Goal: Find specific page/section: Find specific page/section

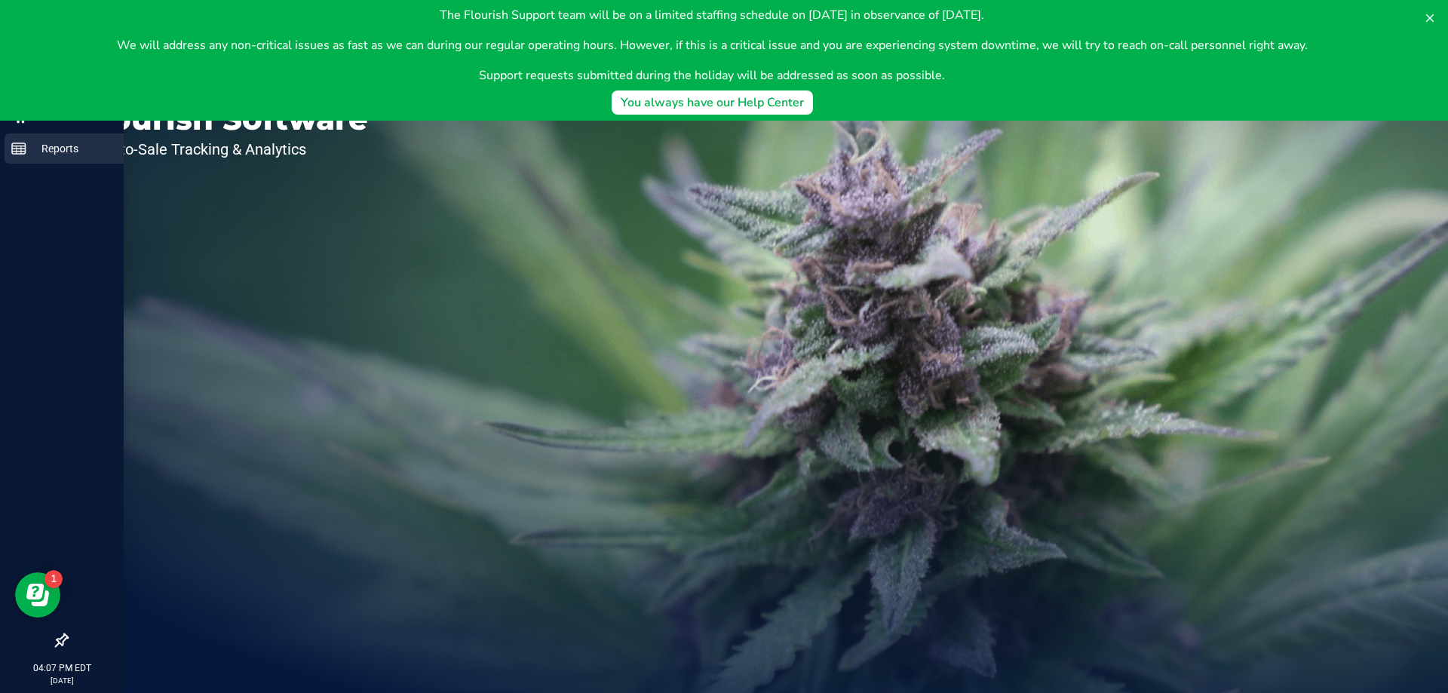
click at [26, 145] on rect at bounding box center [19, 148] width 14 height 11
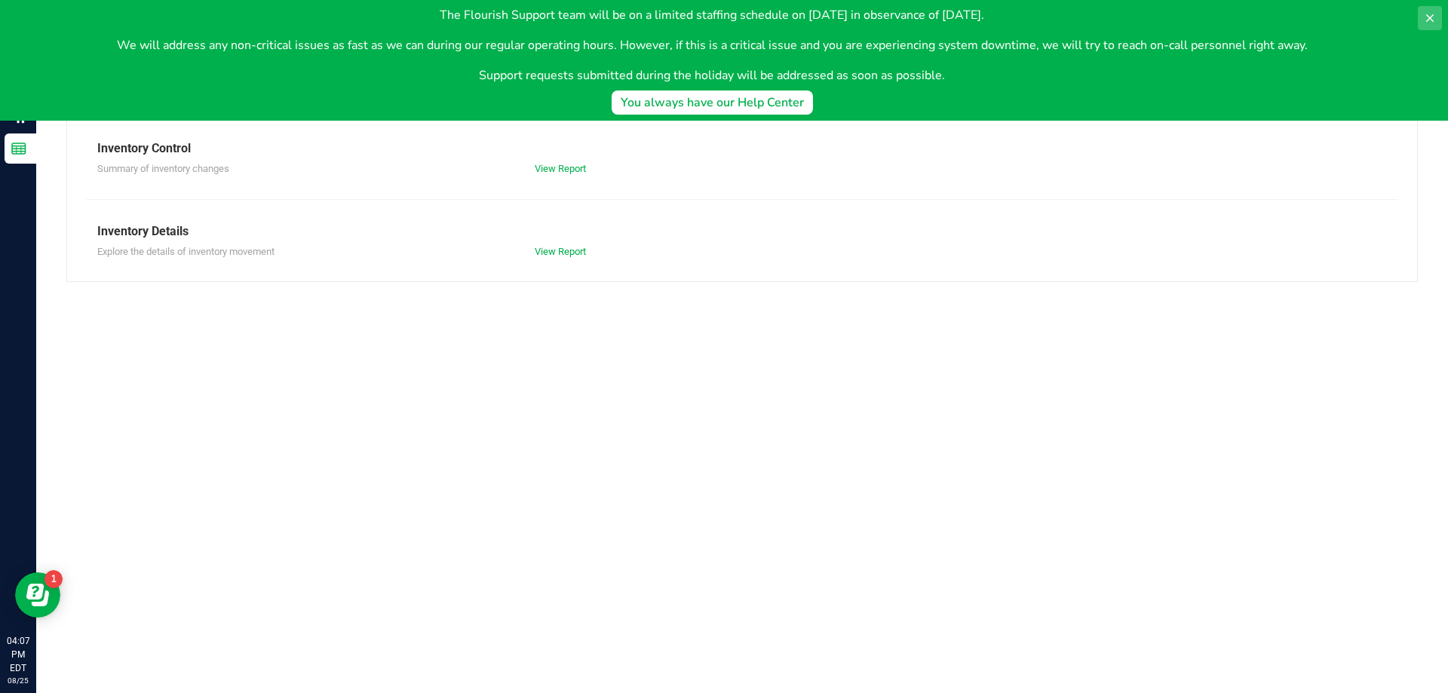
click at [1427, 14] on icon at bounding box center [1430, 18] width 12 height 12
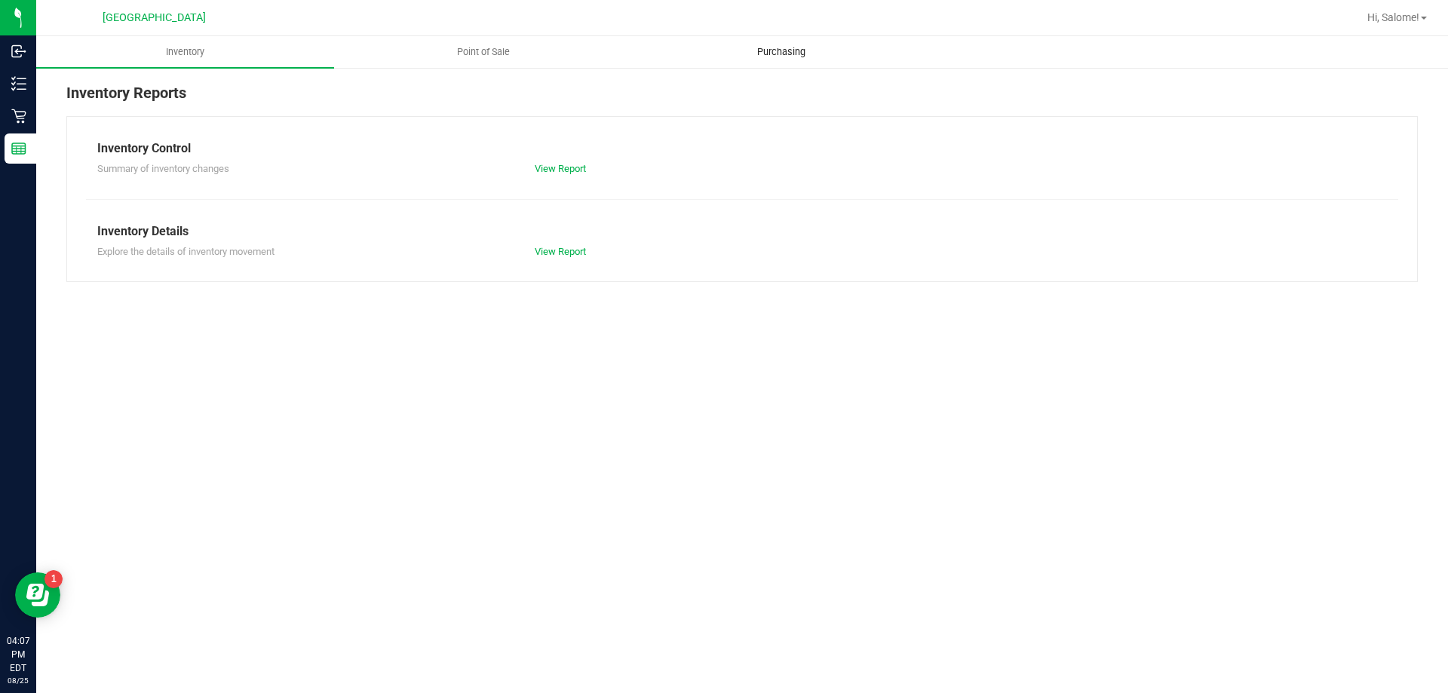
click at [737, 42] on uib-tab-heading "Purchasing" at bounding box center [781, 52] width 296 height 30
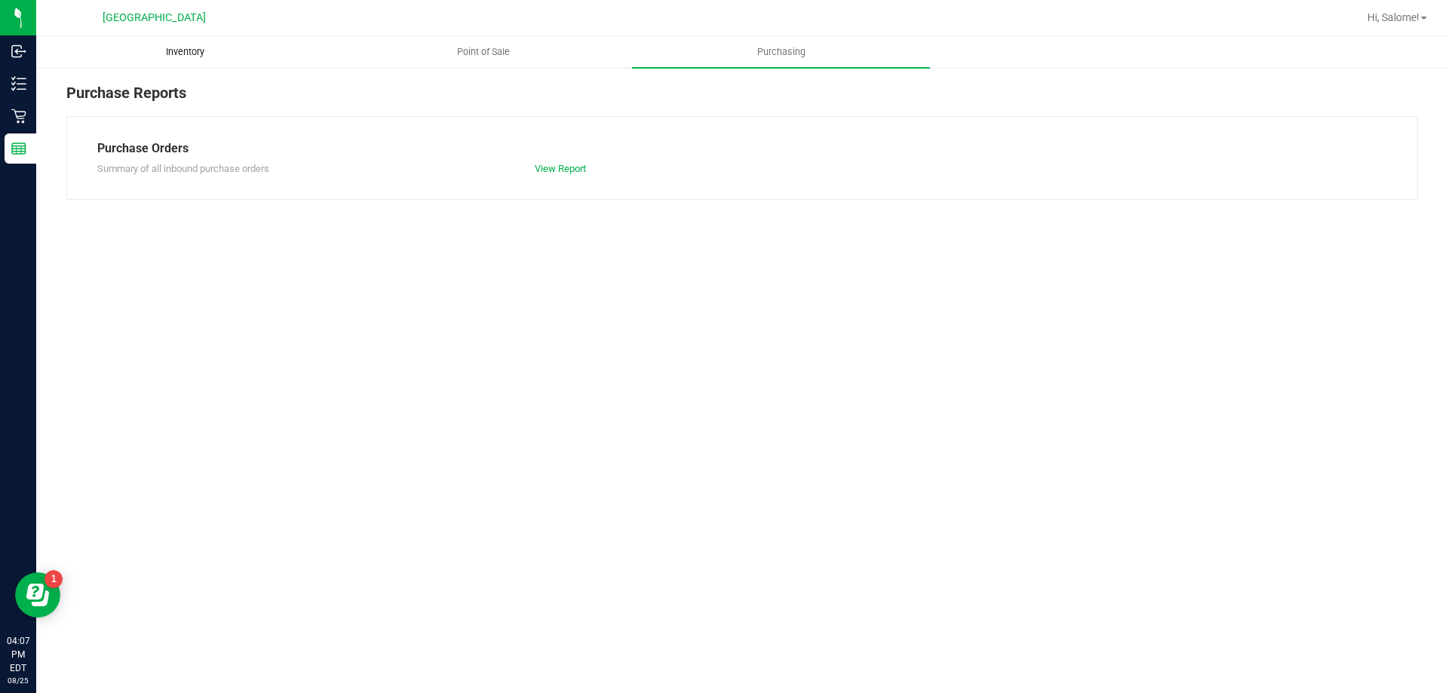
click at [212, 47] on span "Inventory" at bounding box center [185, 52] width 79 height 14
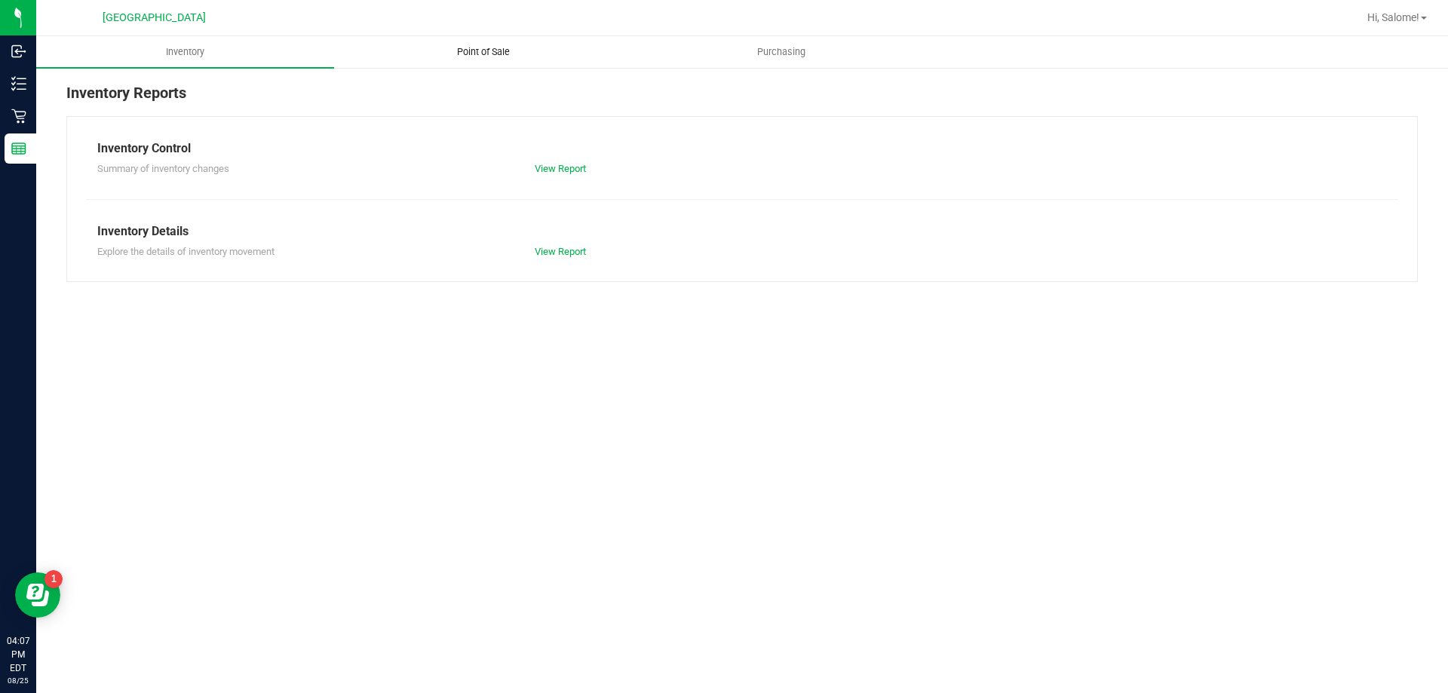
click at [495, 51] on span "Point of Sale" at bounding box center [483, 52] width 93 height 14
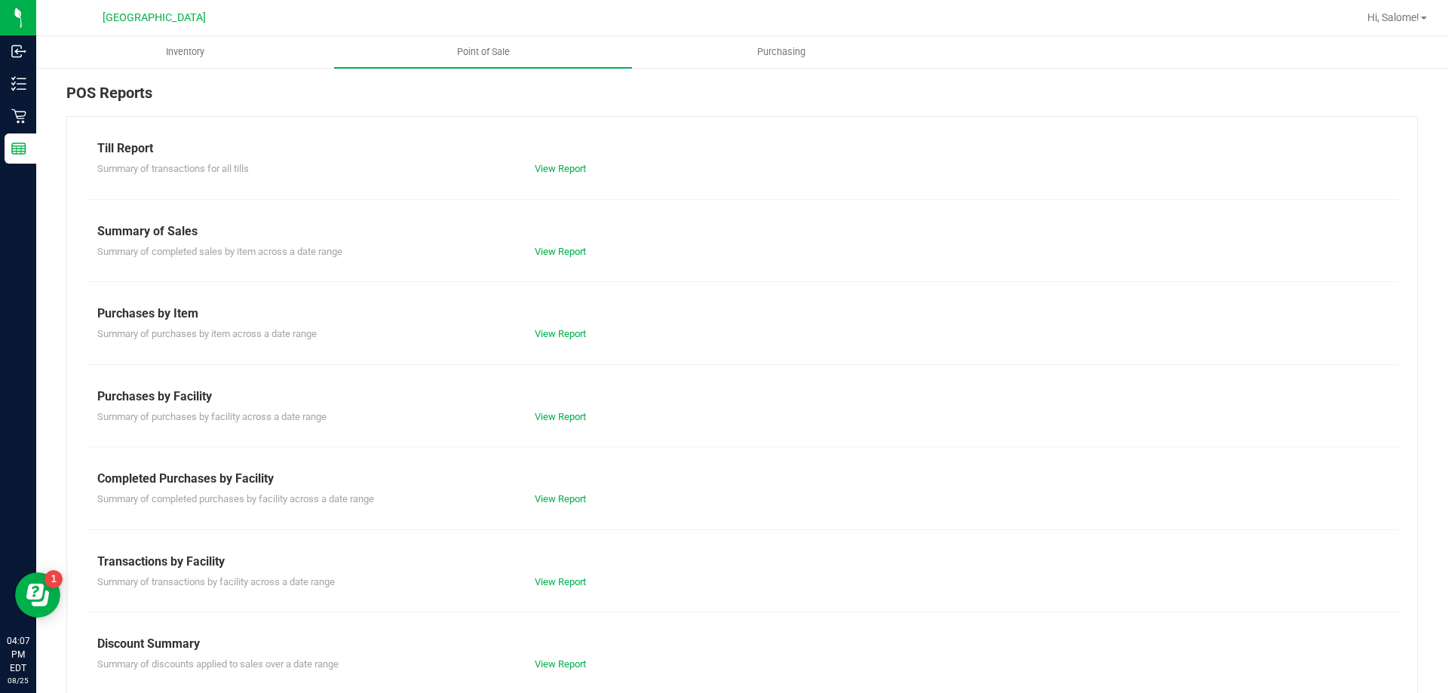
click at [562, 177] on div "Till Report Summary of transactions for all tills View Report Summary of Sales …" at bounding box center [741, 446] width 1351 height 661
click at [570, 164] on link "View Report" at bounding box center [560, 168] width 51 height 11
